Goal: Task Accomplishment & Management: Manage account settings

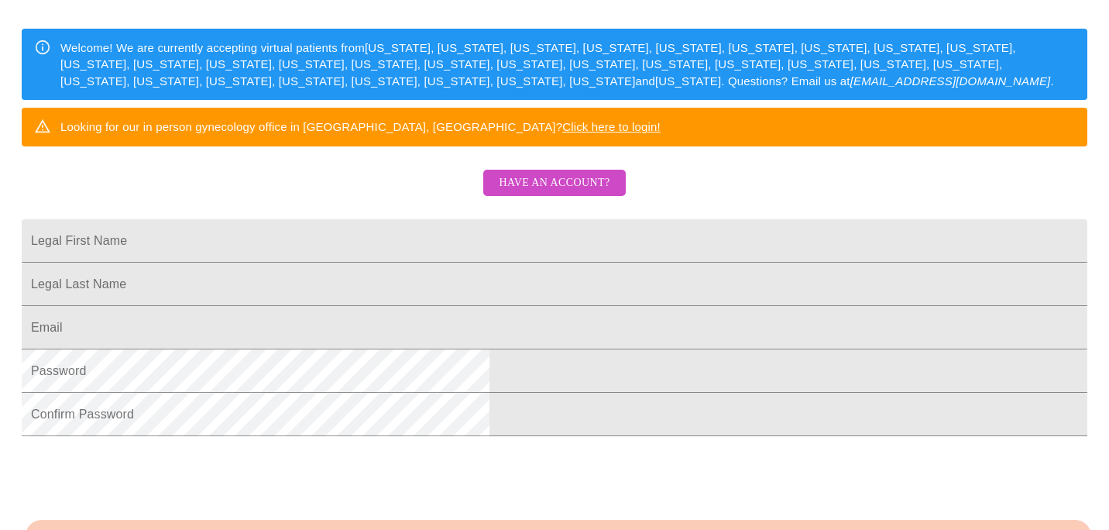
scroll to position [214, 0]
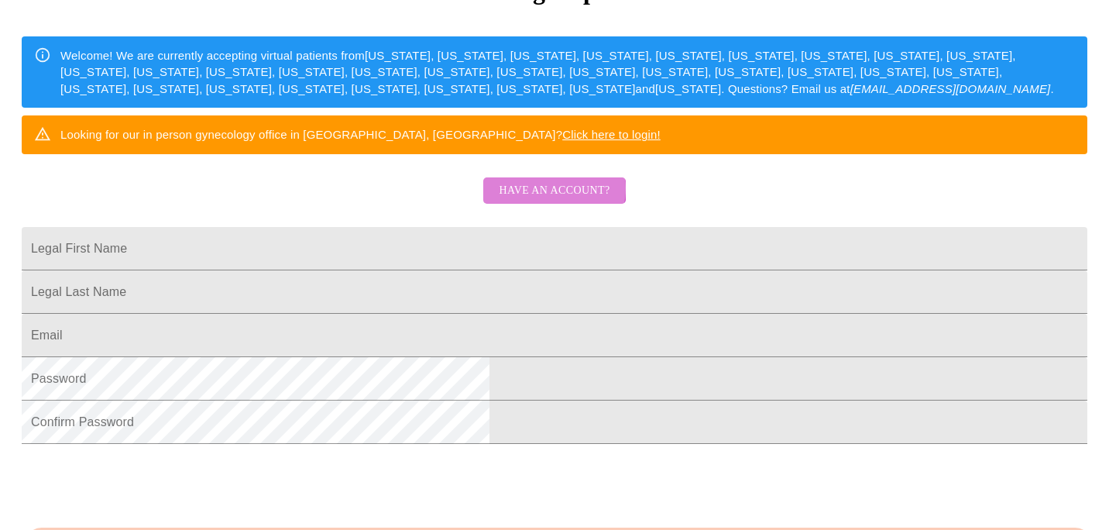
click at [547, 201] on span "Have an account?" at bounding box center [554, 190] width 111 height 19
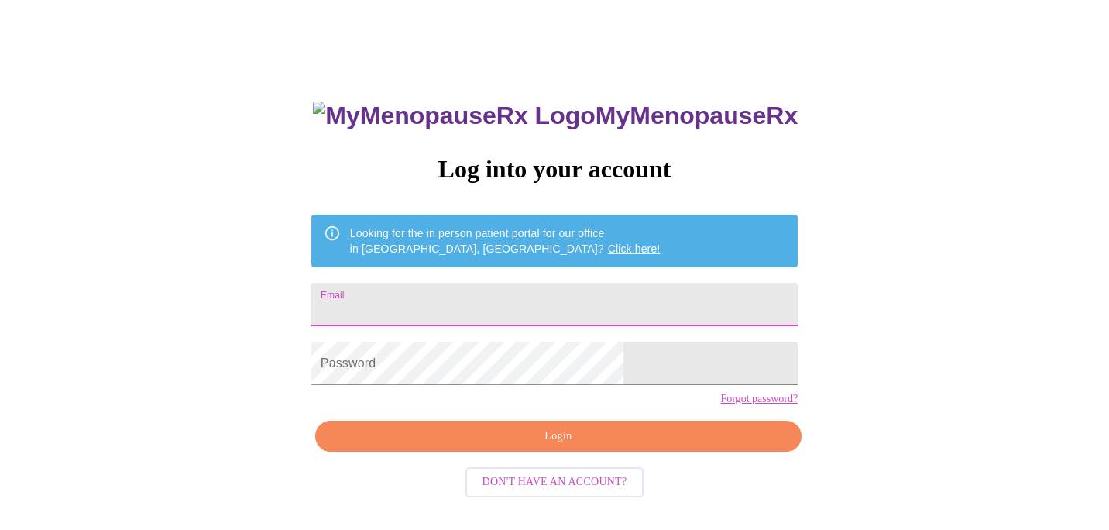
click at [554, 304] on input "Email" at bounding box center [554, 304] width 486 height 43
type input "[EMAIL_ADDRESS][DOMAIN_NAME]"
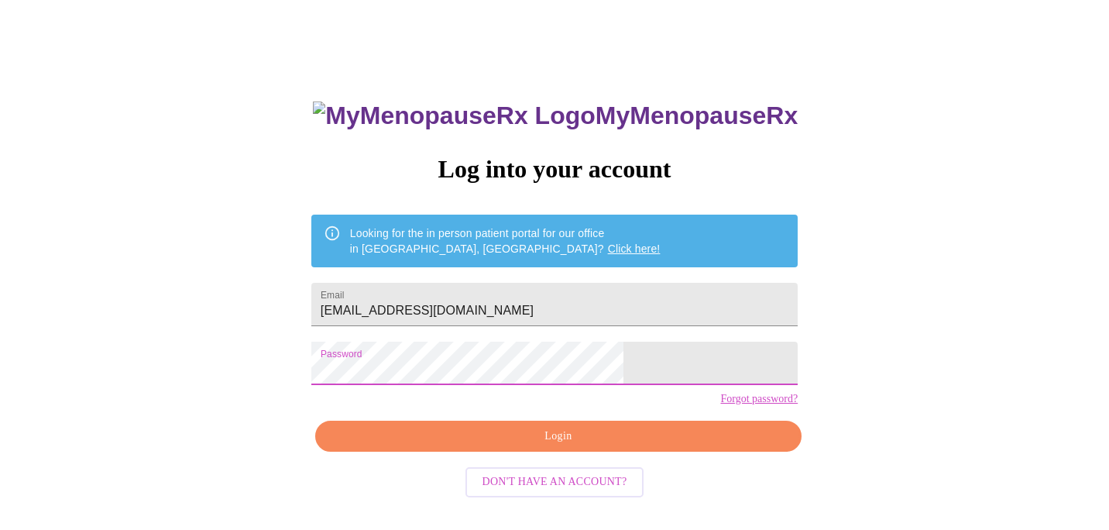
click at [554, 446] on span "Login" at bounding box center [558, 436] width 451 height 19
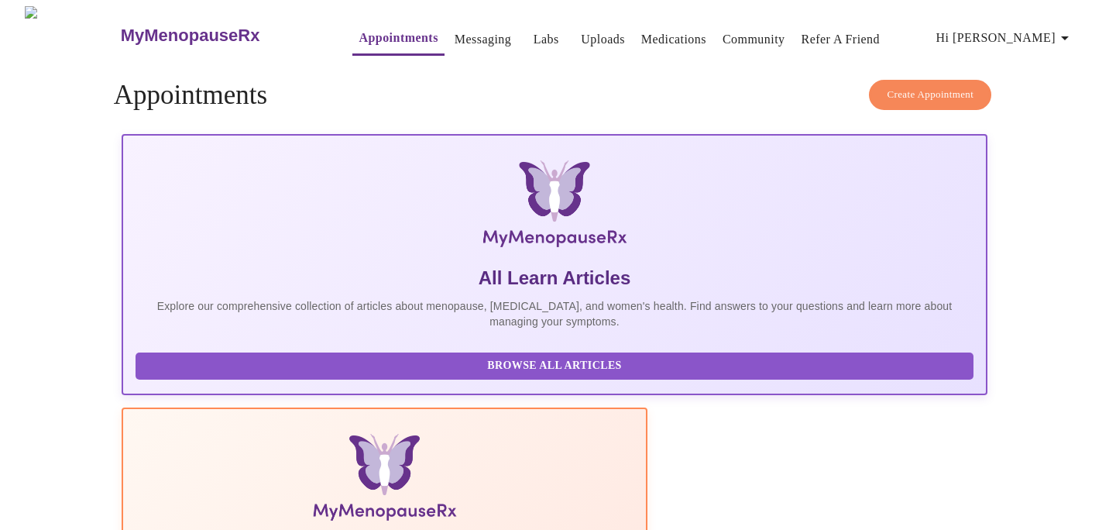
click at [1030, 29] on span "Hi [PERSON_NAME]" at bounding box center [1005, 38] width 138 height 22
click at [1030, 29] on li "Settings" at bounding box center [1037, 33] width 71 height 28
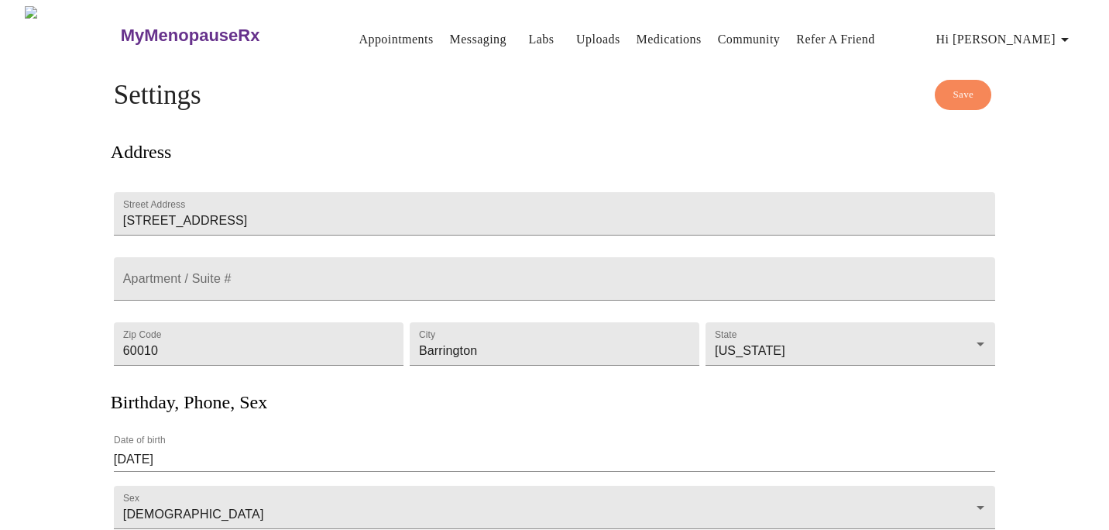
click at [677, 87] on h4 "Save Settings" at bounding box center [554, 95] width 881 height 31
click at [450, 36] on link "Messaging" at bounding box center [478, 40] width 57 height 22
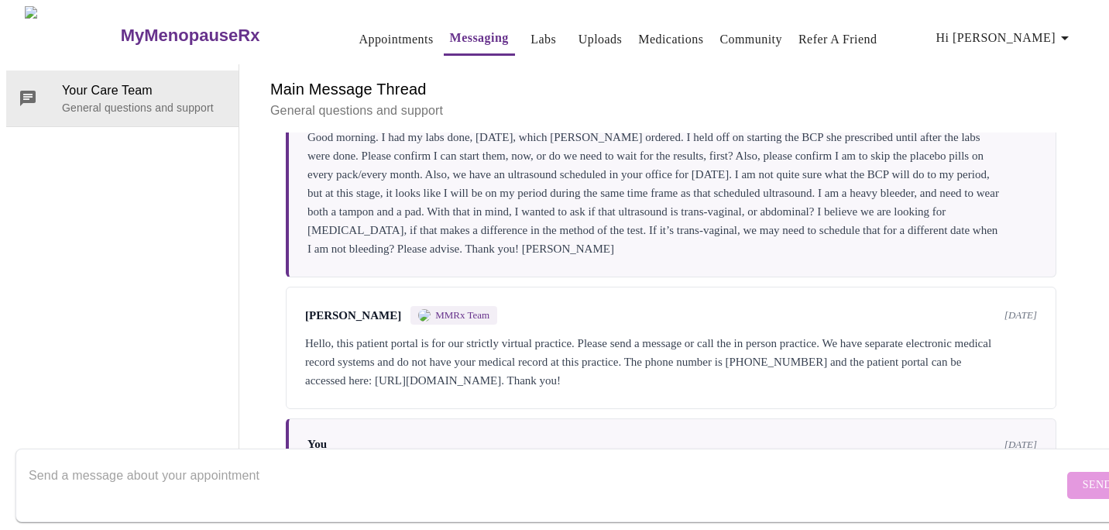
scroll to position [761, 0]
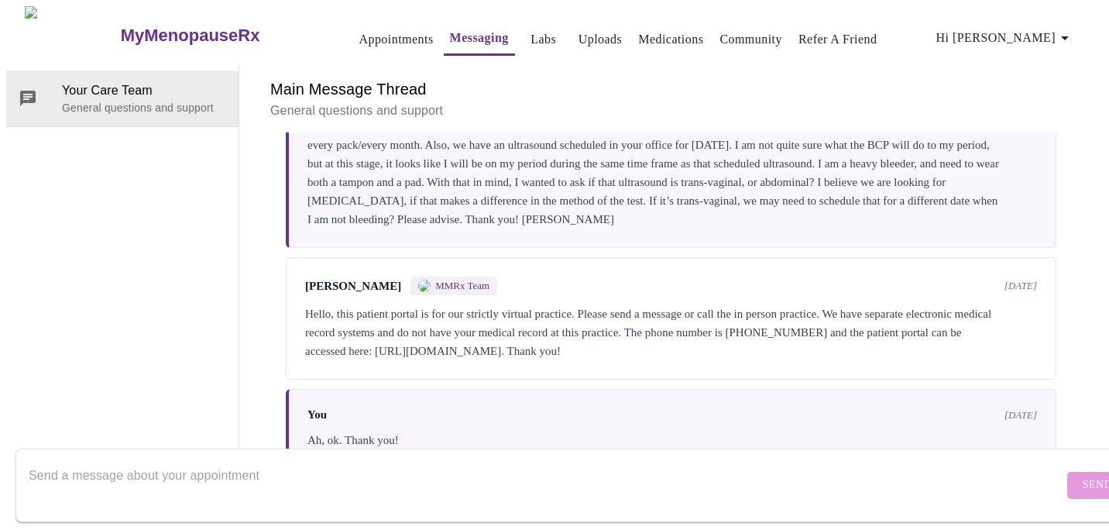
drag, startPoint x: 514, startPoint y: 282, endPoint x: 792, endPoint y: 286, distance: 278.0
click at [792, 304] on div "Hello, this patient portal is for our strictly virtual practice. Please send a …" at bounding box center [671, 332] width 732 height 56
drag, startPoint x: 877, startPoint y: 280, endPoint x: 513, endPoint y: 282, distance: 364.7
click at [513, 304] on div "Hello, this patient portal is for our strictly virtual practice. Please send a …" at bounding box center [671, 332] width 732 height 56
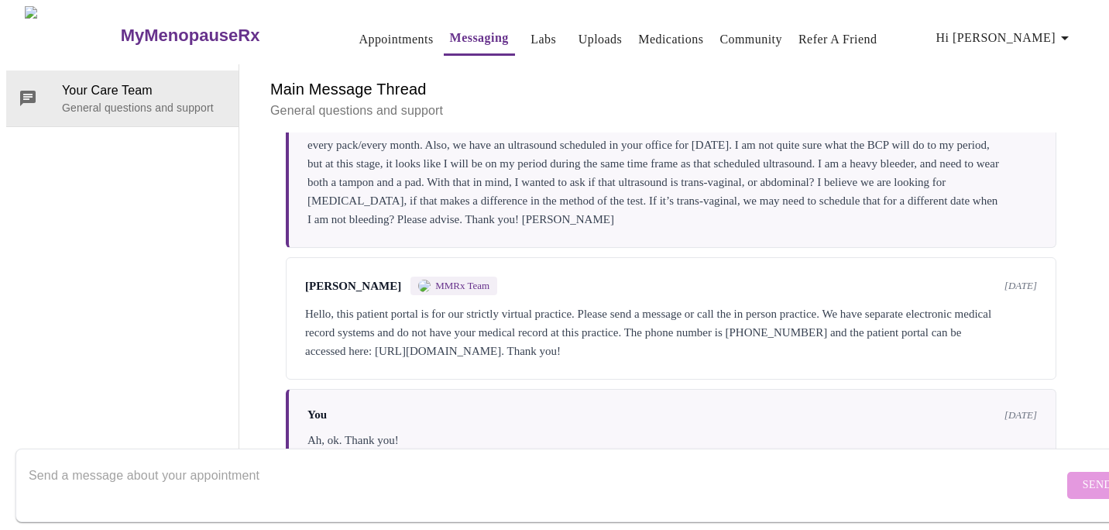
copy div "[URL][DOMAIN_NAME]"
